Goal: Complete application form

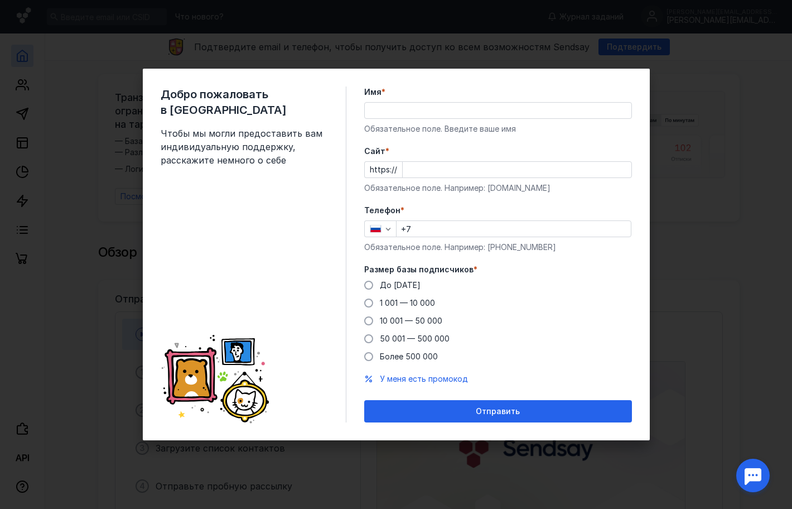
click at [403, 109] on input "Имя *" at bounding box center [498, 111] width 267 height 16
click at [432, 305] on span "1 001 — 10 000" at bounding box center [407, 302] width 55 height 9
click at [0, 0] on input "1 001 — 10 000" at bounding box center [0, 0] width 0 height 0
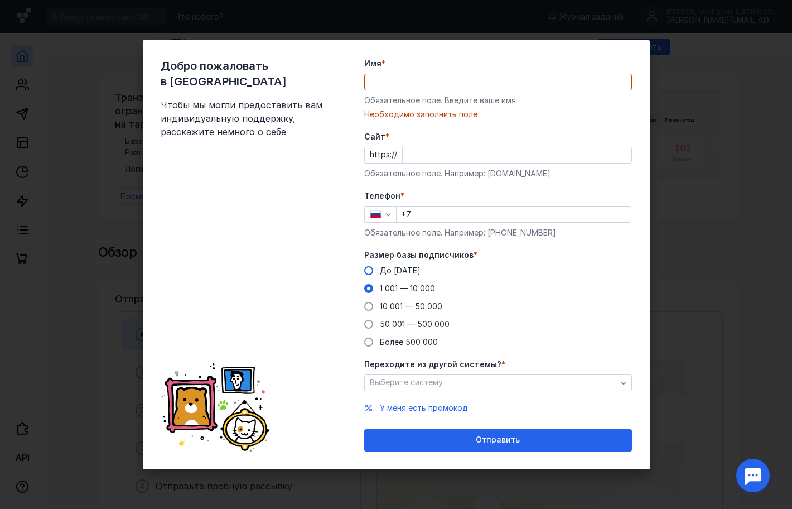
click at [401, 270] on span "До [DATE]" at bounding box center [400, 269] width 41 height 9
click at [0, 0] on input "До [DATE]" at bounding box center [0, 0] width 0 height 0
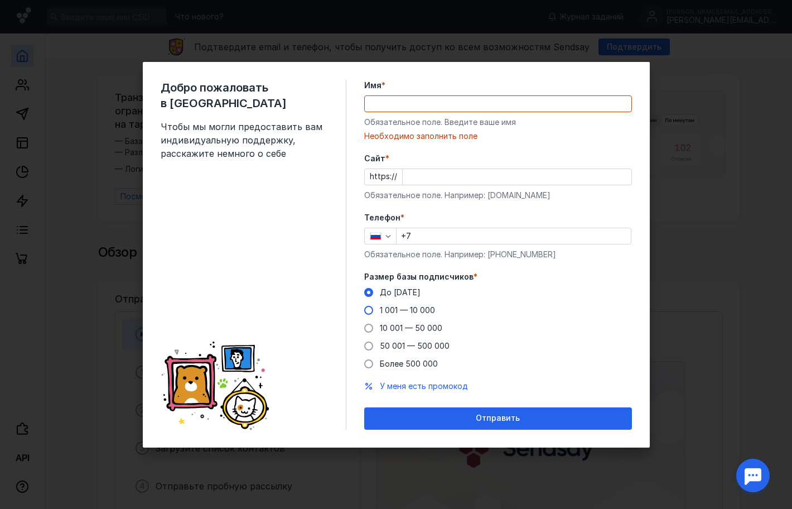
click at [418, 309] on span "1 001 — 10 000" at bounding box center [407, 309] width 55 height 9
click at [0, 0] on input "1 001 — 10 000" at bounding box center [0, 0] width 0 height 0
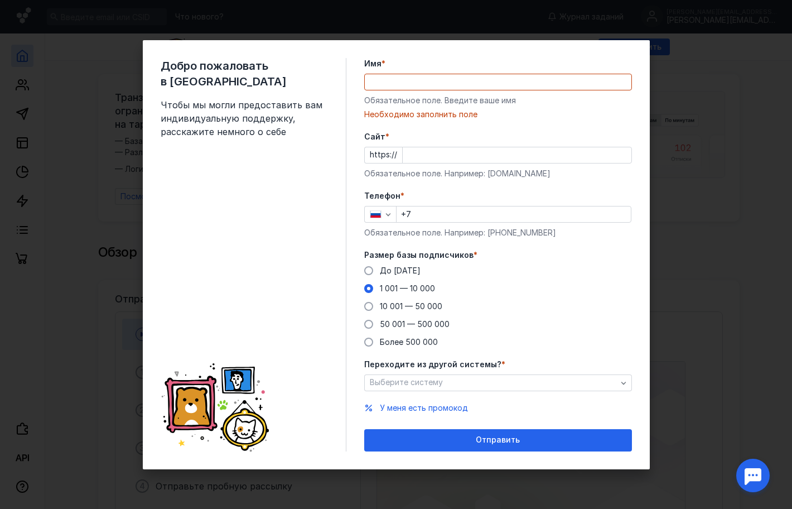
click at [425, 366] on span "Переходите из другой системы?" at bounding box center [432, 364] width 137 height 11
click at [428, 379] on span "Выберите систему" at bounding box center [406, 381] width 73 height 9
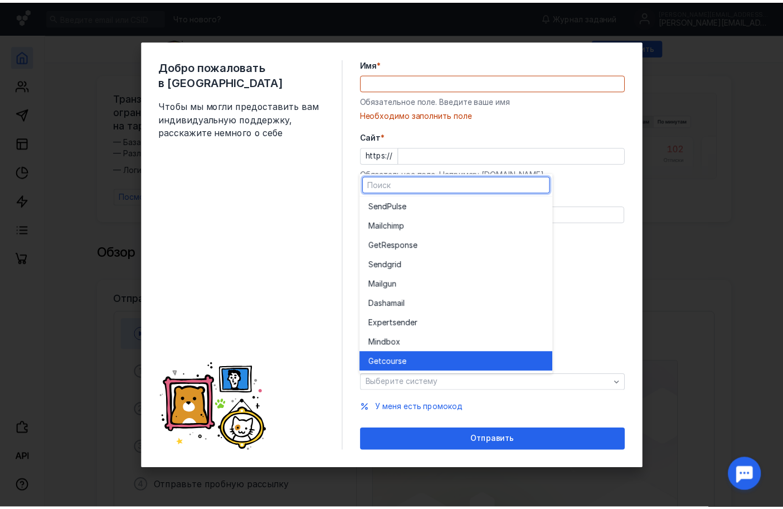
scroll to position [61, 0]
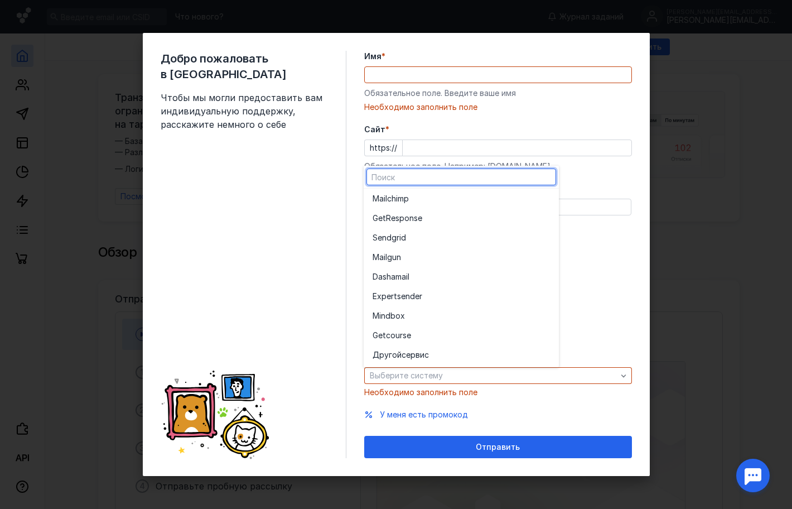
click at [621, 269] on div "До [DATE] 1 001 — 10 000 10 001 — 50 000 50 001 — 500 000 Более 500 000" at bounding box center [498, 299] width 268 height 83
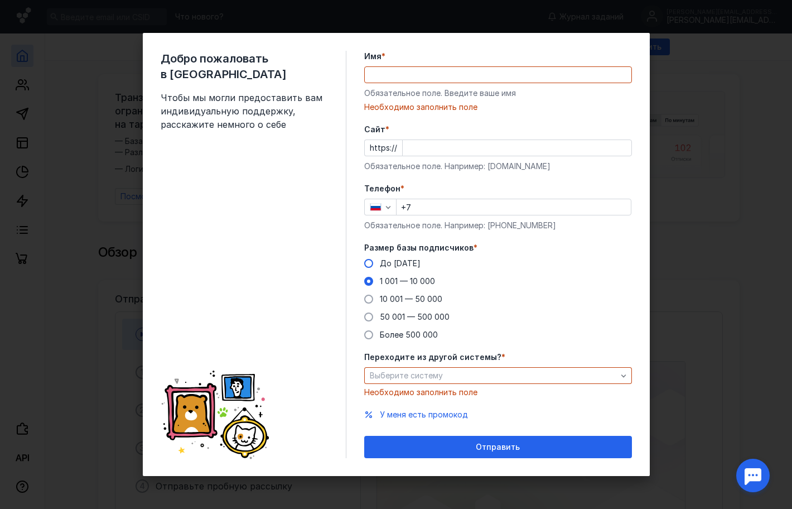
click at [407, 263] on span "До [DATE]" at bounding box center [400, 262] width 41 height 9
click at [0, 0] on input "До [DATE]" at bounding box center [0, 0] width 0 height 0
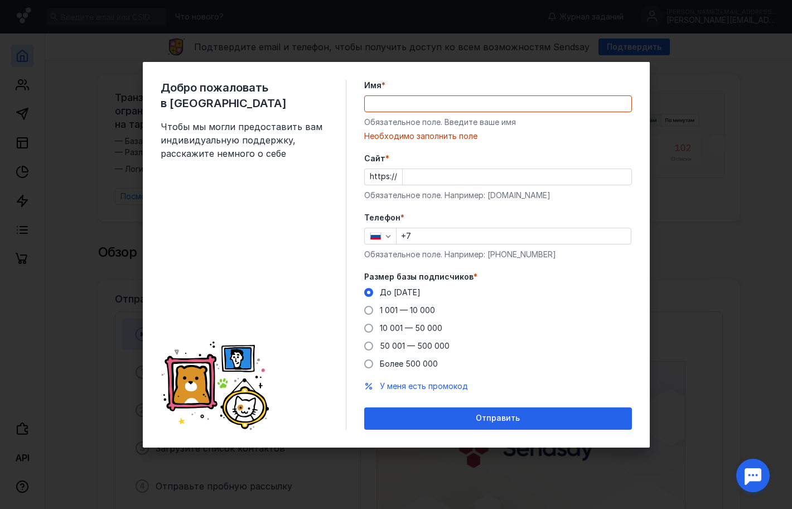
click at [286, 218] on div "Добро пожаловать в Sendsay Чтобы мы могли предоставить вам индивидуальную подде…" at bounding box center [254, 255] width 186 height 350
click at [390, 103] on input "Имя *" at bounding box center [498, 104] width 267 height 16
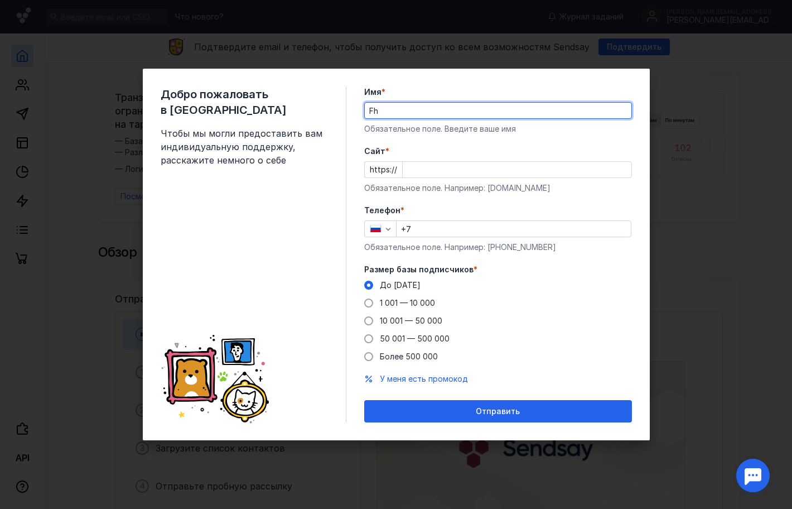
type input "F"
click at [406, 114] on input "[PERSON_NAME]" at bounding box center [498, 111] width 267 height 16
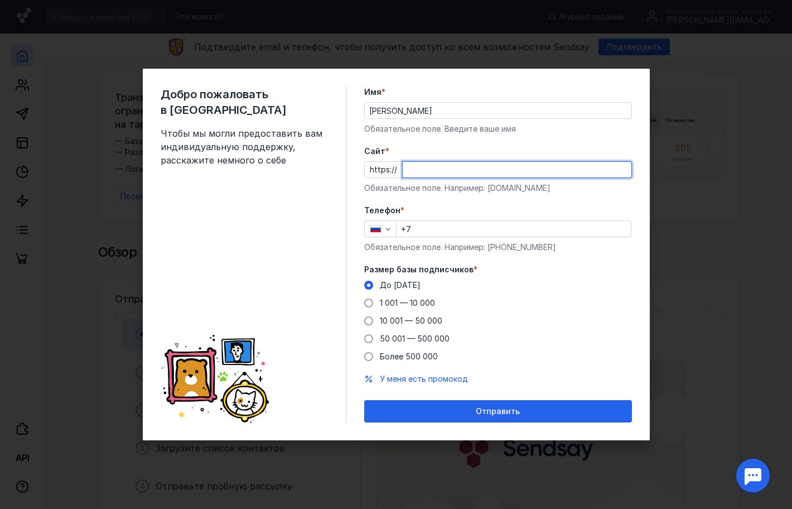
click at [405, 168] on input "Cайт *" at bounding box center [517, 170] width 229 height 16
click at [417, 113] on div "Имя * [PERSON_NAME] поле. Введите ваше имя" at bounding box center [498, 110] width 268 height 48
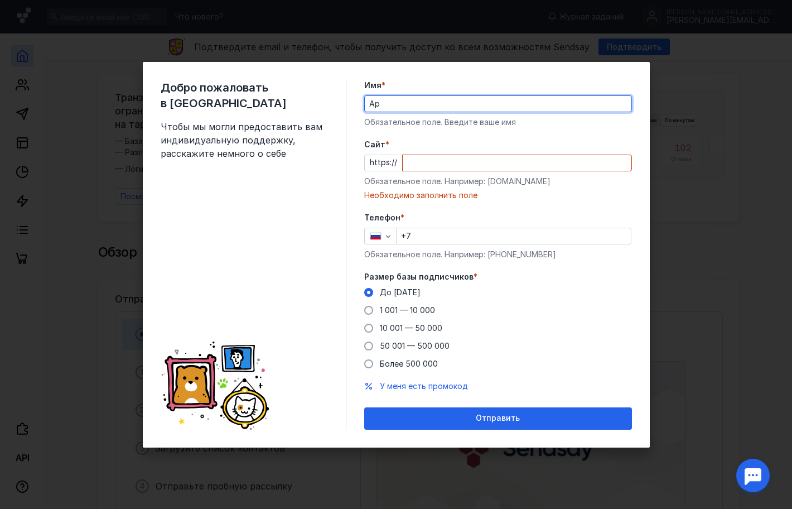
type input "[PERSON_NAME]"
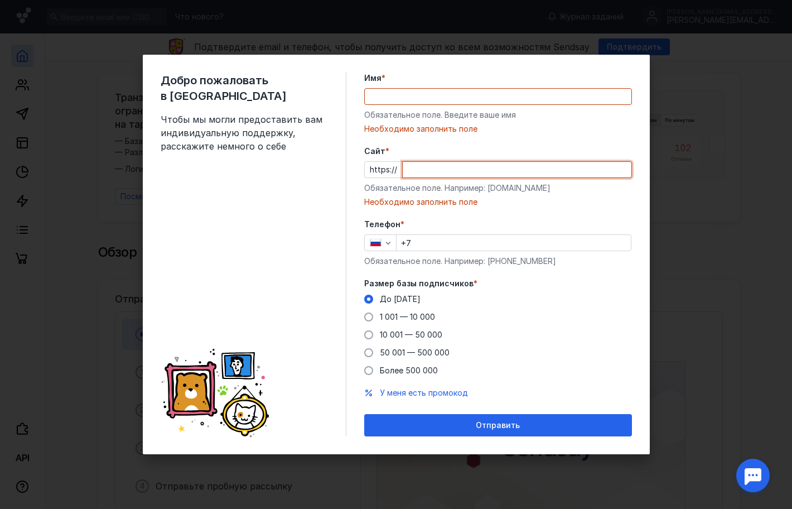
click at [438, 164] on input "Cайт *" at bounding box center [517, 170] width 229 height 16
click at [619, 197] on div "Необходимо заполнить поле" at bounding box center [498, 201] width 268 height 11
click at [512, 171] on input "Cайт *" at bounding box center [517, 170] width 229 height 16
paste input "[DOMAIN_NAME][URL]"
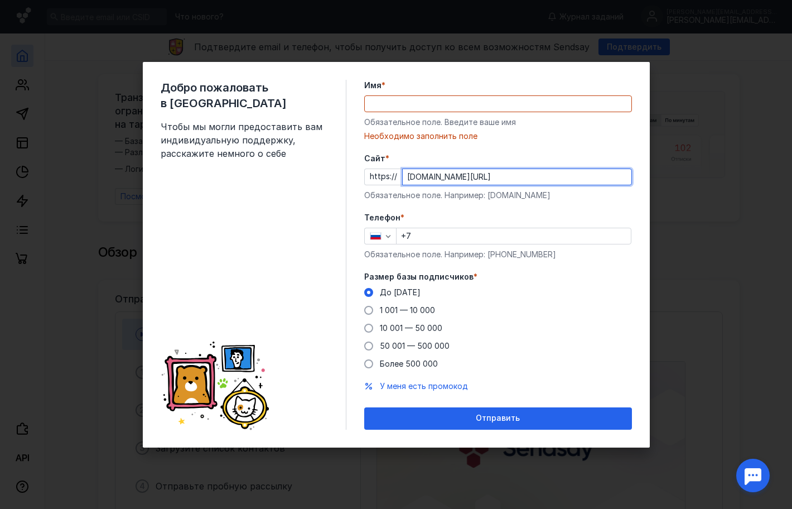
type input "[DOMAIN_NAME][URL]"
click at [449, 107] on input "Имя *" at bounding box center [498, 104] width 267 height 16
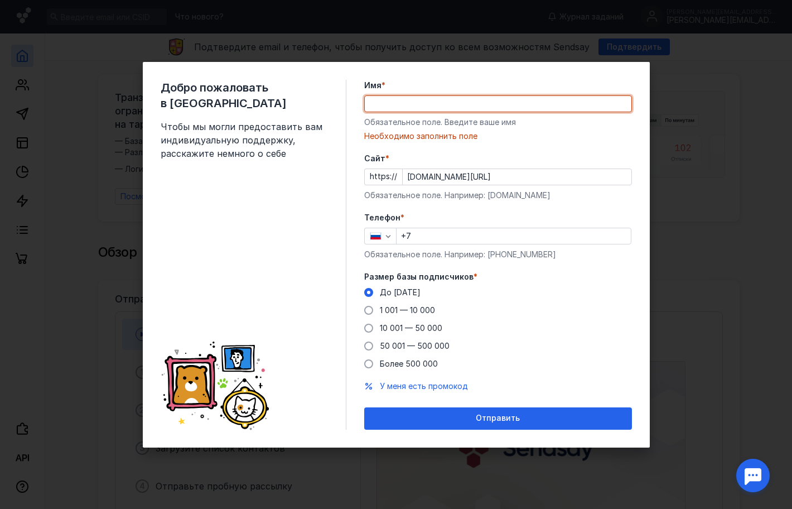
type input "D"
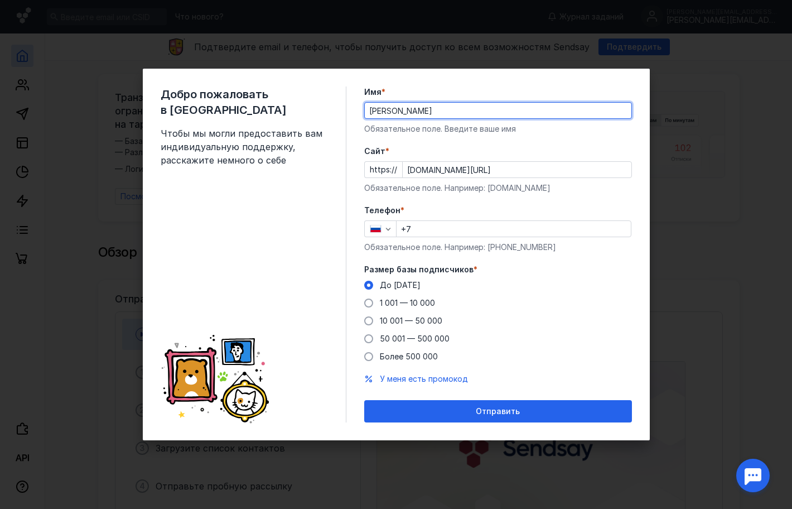
type input "[PERSON_NAME]"
click at [488, 231] on input "+7" at bounding box center [513, 229] width 234 height 16
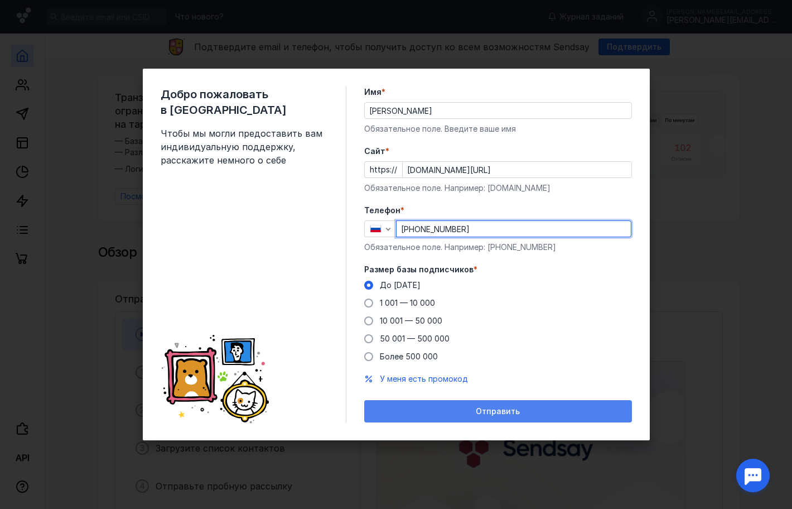
type input "[PHONE_NUMBER]"
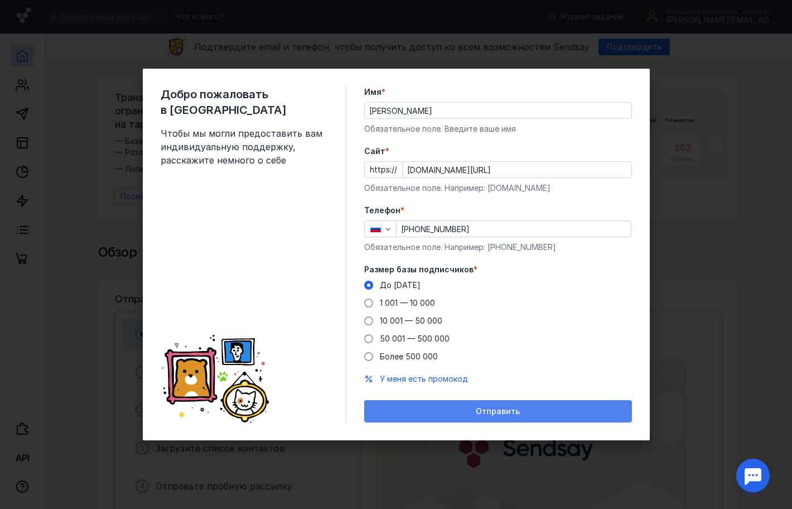
click at [447, 419] on div "Отправить" at bounding box center [498, 411] width 268 height 22
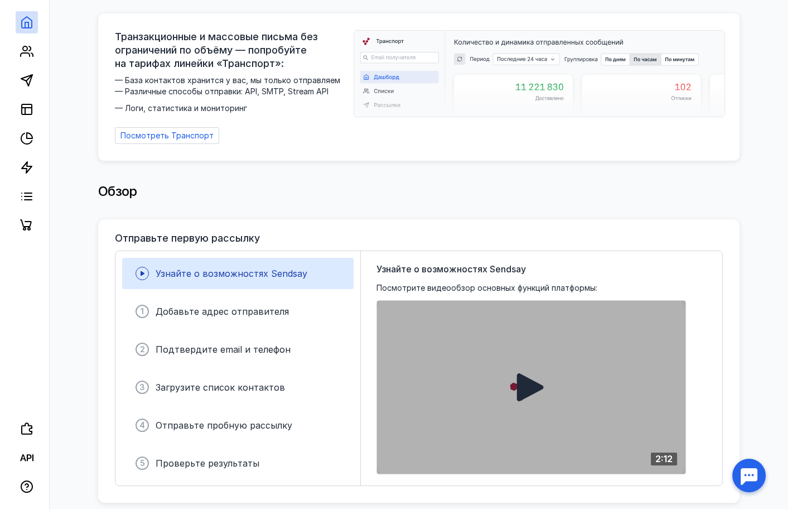
scroll to position [0, 0]
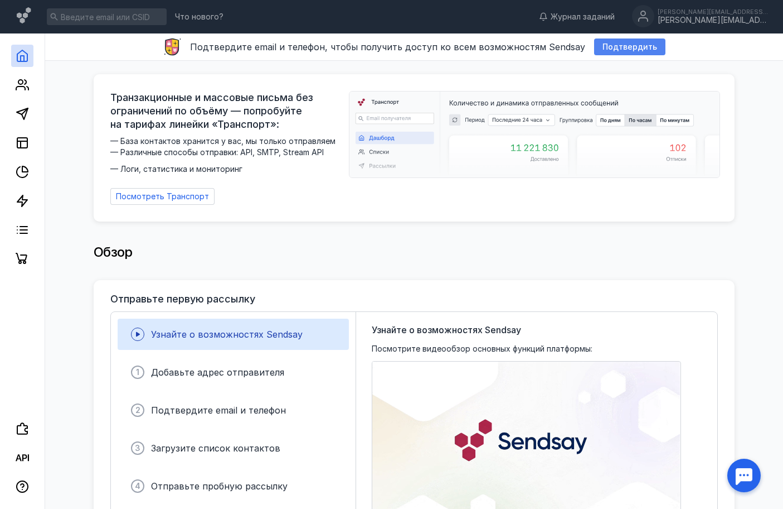
click at [618, 51] on span "Подтвердить" at bounding box center [630, 46] width 55 height 9
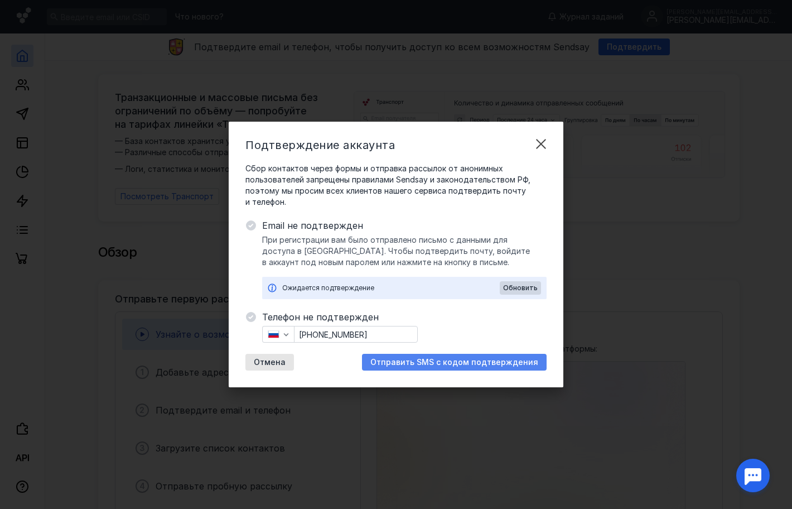
click at [412, 364] on span "Отправить SMS с кодом подтверждения" at bounding box center [454, 361] width 168 height 9
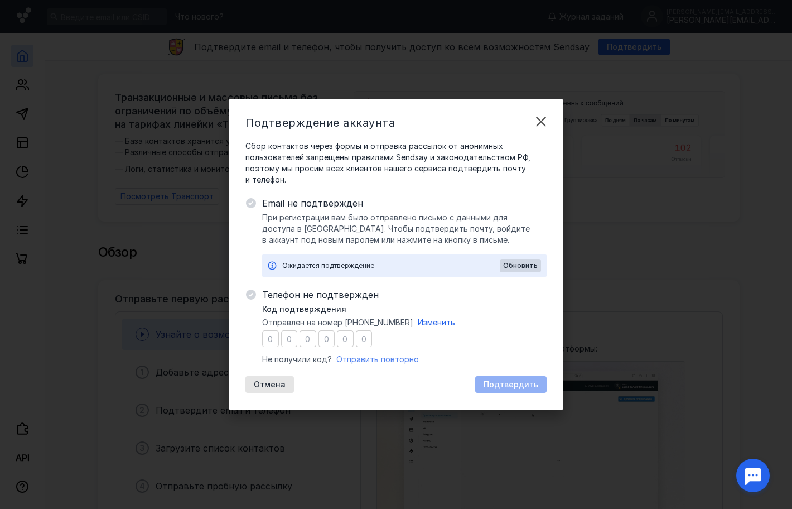
click at [379, 358] on span "Отправить повторно" at bounding box center [377, 358] width 83 height 9
click at [268, 334] on input "number" at bounding box center [270, 338] width 17 height 17
type input "9"
type input "6"
type input "7"
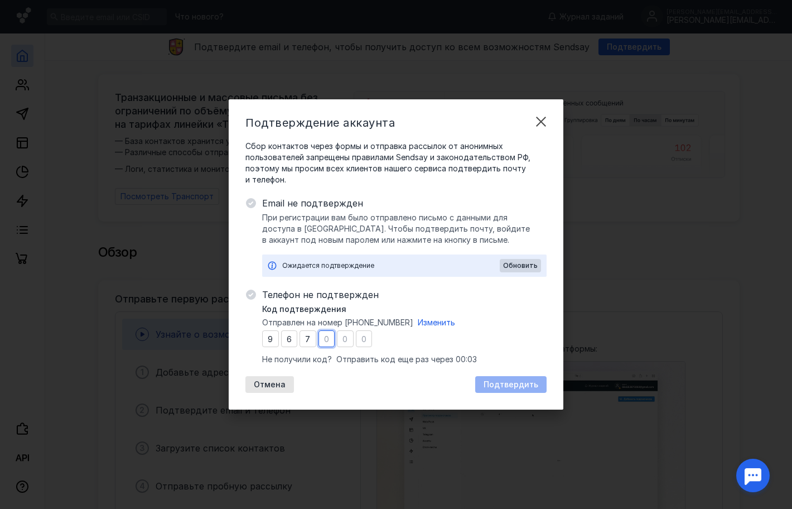
type input "7"
type input "9"
type input "3"
click at [514, 386] on span "Подтвердить" at bounding box center [510, 384] width 55 height 9
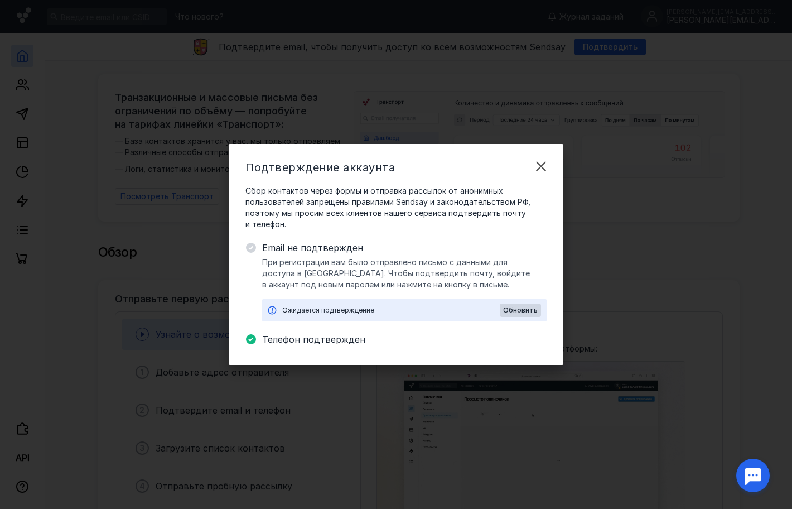
click at [497, 254] on span "Email не подтвержден" at bounding box center [404, 247] width 284 height 13
click at [517, 314] on span "Обновить" at bounding box center [520, 310] width 35 height 8
